Goal: Task Accomplishment & Management: Complete application form

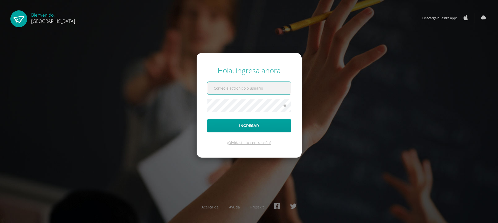
type input "[EMAIL_ADDRESS][DOMAIN_NAME]"
click at [134, 76] on div "Hola, ingresa ahora [EMAIL_ADDRESS][DOMAIN_NAME] Ingresar ¿Olvidaste tu contras…" at bounding box center [249, 111] width 334 height 100
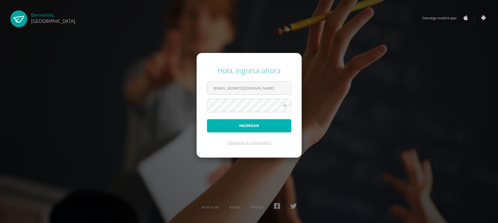
click at [251, 127] on button "Ingresar" at bounding box center [249, 125] width 84 height 13
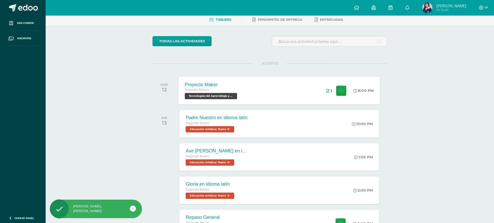
scroll to position [26, 0]
click at [254, 95] on div "Proyecto Maker Segundo Básico Tecnologías del Aprendizaje y la Comunicación 'A'…" at bounding box center [279, 90] width 201 height 28
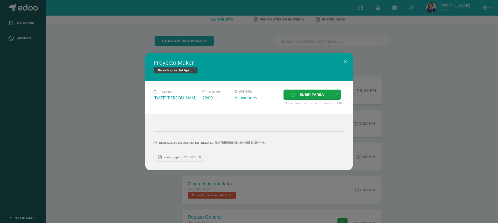
click at [169, 158] on span "steam.pptx" at bounding box center [172, 157] width 22 height 4
click at [343, 57] on button at bounding box center [345, 62] width 15 height 18
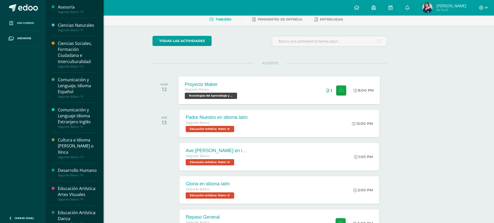
click at [23, 22] on span "Mis cursos" at bounding box center [25, 23] width 17 height 4
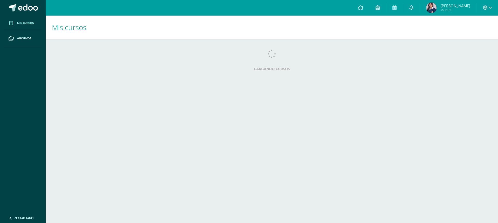
click at [357, 83] on html "Mis cursos Archivos Cerrar panel Asesoría Segundo Básico "A" Ciencias Naturales…" at bounding box center [249, 41] width 498 height 83
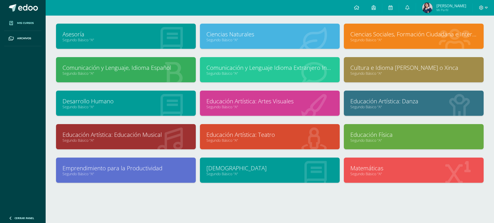
scroll to position [27, 0]
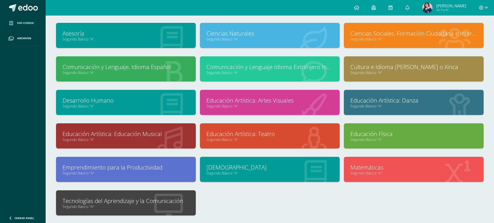
click at [151, 197] on link "Tecnologías del Aprendizaje y la Comunicación" at bounding box center [125, 200] width 127 height 8
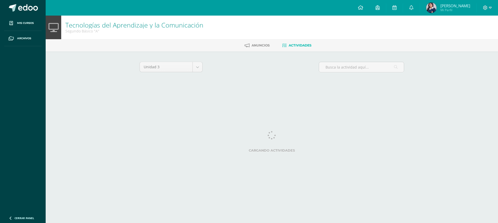
click at [148, 97] on html "Mis cursos Archivos Cerrar panel Asesoría Segundo Básico "A" Ciencias Naturales…" at bounding box center [249, 48] width 498 height 97
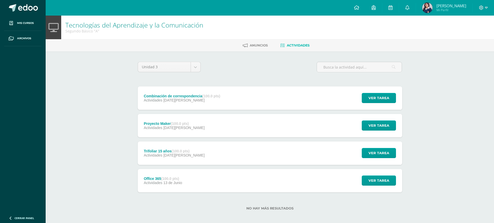
click at [213, 127] on div "Proyecto Maker (100.0 pts) Actividades 12 de Agosto Ver tarea Proyecto Maker Te…" at bounding box center [270, 125] width 264 height 23
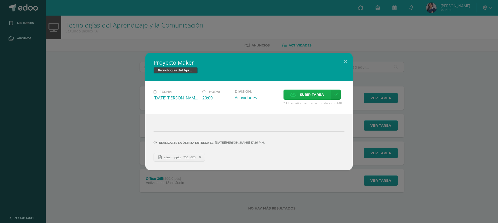
click at [309, 93] on span "Subir tarea" at bounding box center [312, 95] width 24 height 10
click at [0, 0] on input "Subir tarea" at bounding box center [0, 0] width 0 height 0
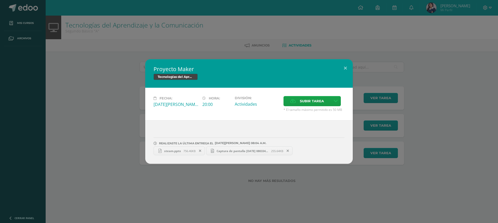
click at [201, 151] on icon at bounding box center [200, 151] width 2 height 4
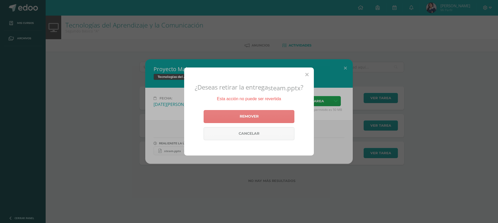
click at [236, 116] on link "Remover" at bounding box center [248, 116] width 91 height 13
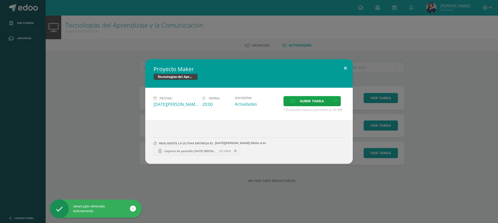
click at [342, 66] on button at bounding box center [345, 68] width 15 height 18
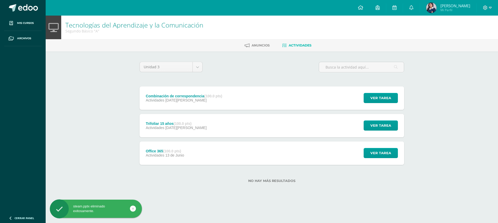
click at [229, 128] on div "Trifoliar 15 años (100.0 pts) Actividades 08 de Julio Ver tarea Trifoliar 15 añ…" at bounding box center [271, 125] width 264 height 23
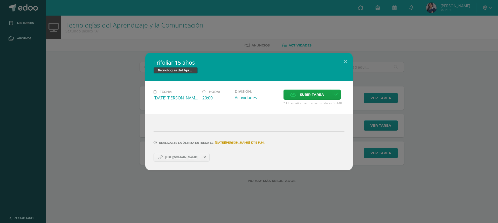
click at [200, 157] on span "https://www.canva.com/design/DAGvzij-JdQ/CekJriYUNFXTqbLfIfSXFg/edit?utm_conten…" at bounding box center [181, 157] width 38 height 4
click at [206, 159] on icon at bounding box center [204, 157] width 2 height 4
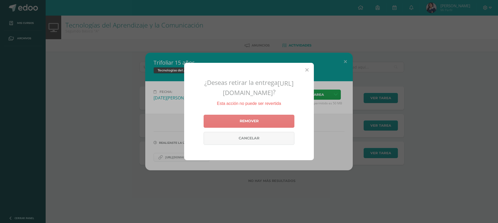
click at [239, 127] on link "Remover" at bounding box center [248, 121] width 91 height 13
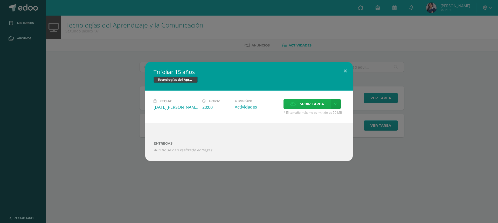
click at [308, 105] on span "Subir tarea" at bounding box center [312, 104] width 24 height 10
click at [0, 0] on input "Subir tarea" at bounding box center [0, 0] width 0 height 0
click at [303, 106] on span "Subir tarea" at bounding box center [312, 104] width 24 height 10
click at [0, 0] on input "Subir tarea" at bounding box center [0, 0] width 0 height 0
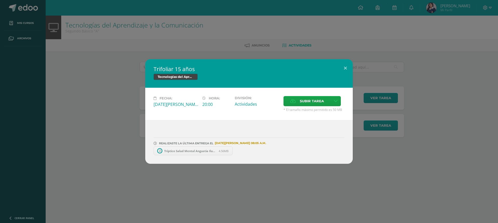
click at [173, 150] on span "Tríptico Salud Mental Angustia Ilustrado Textura Azul.pdf" at bounding box center [189, 151] width 57 height 4
click at [231, 151] on span at bounding box center [233, 151] width 9 height 6
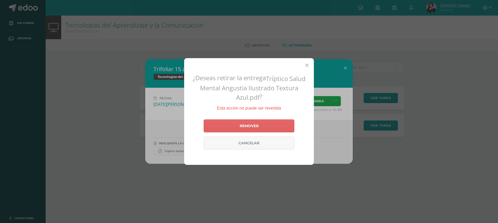
click at [239, 133] on div "Remover Cancelar" at bounding box center [248, 134] width 91 height 34
click at [240, 125] on link "Remover" at bounding box center [248, 125] width 91 height 13
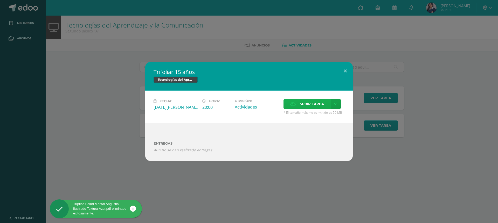
click at [309, 106] on span "Subir tarea" at bounding box center [312, 104] width 24 height 10
click at [0, 0] on input "Subir tarea" at bounding box center [0, 0] width 0 height 0
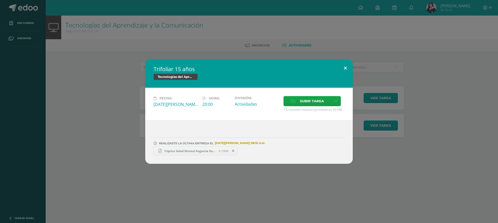
click at [343, 67] on button at bounding box center [345, 68] width 15 height 18
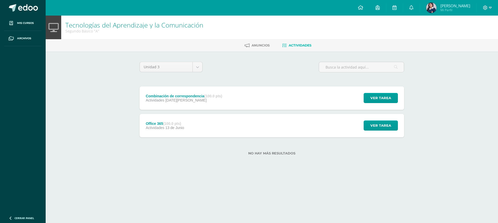
click at [337, 94] on div "Combinación de correspondencia (100.0 pts) Actividades 15 de Agosto Ver tarea C…" at bounding box center [271, 97] width 264 height 23
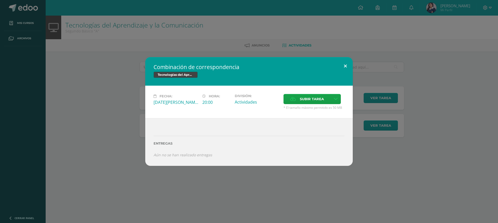
click at [345, 66] on button at bounding box center [345, 66] width 15 height 18
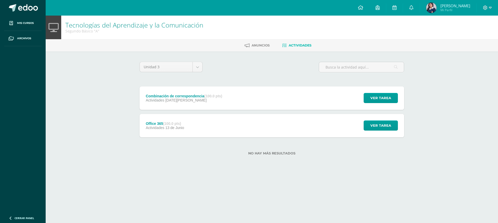
click at [313, 123] on div "Office 365 (100.0 pts) Actividades 13 de Junio Ver tarea Office 365 Tecnologías…" at bounding box center [271, 125] width 264 height 23
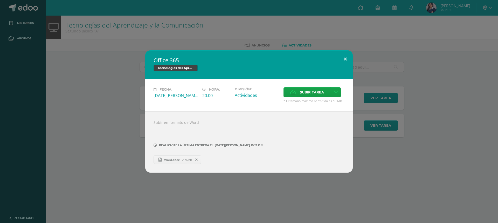
click at [344, 60] on button at bounding box center [345, 59] width 15 height 18
